Goal: Task Accomplishment & Management: Use online tool/utility

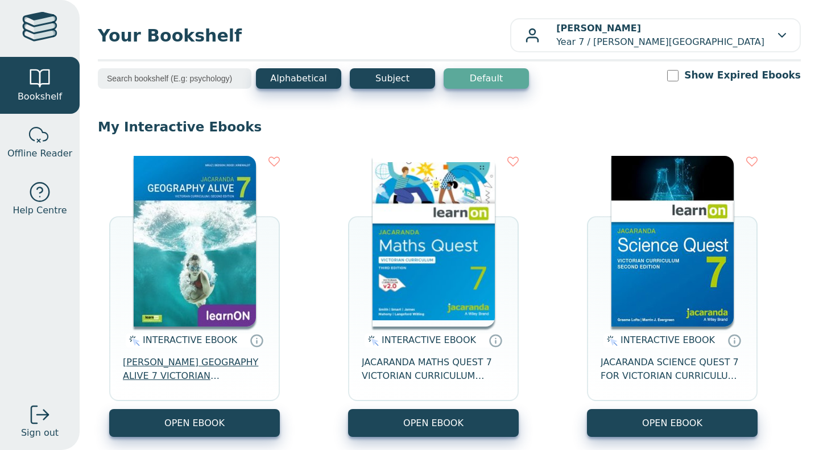
click at [228, 370] on span "JACARANDA GEOGRAPHY ALIVE 7 VICTORIAN CURRICULUM LEARNON EBOOK 2E" at bounding box center [194, 368] width 143 height 27
click at [212, 367] on span "JACARANDA GEOGRAPHY ALIVE 7 VICTORIAN CURRICULUM LEARNON EBOOK 2E" at bounding box center [194, 368] width 143 height 27
